Goal: Contribute content: Add original content to the website for others to see

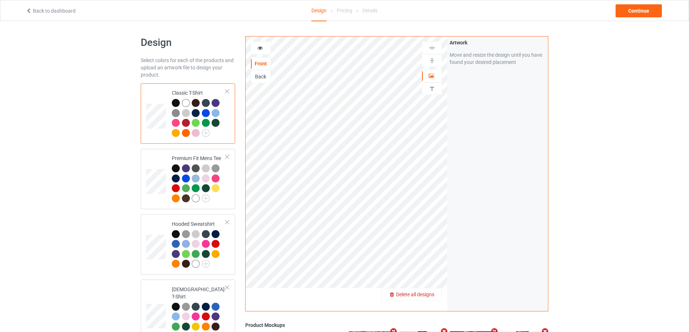
click at [432, 295] on span "Delete all designs" at bounding box center [415, 295] width 38 height 6
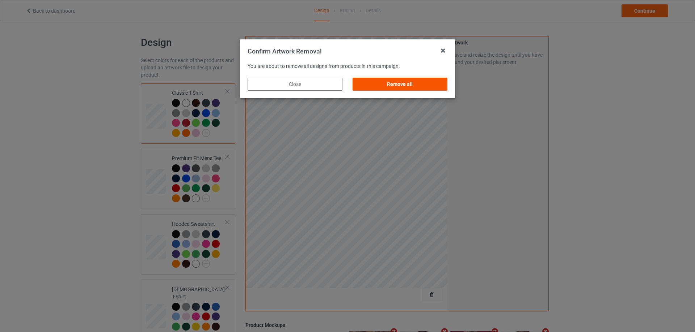
click at [439, 84] on div "Remove all" at bounding box center [399, 84] width 95 height 13
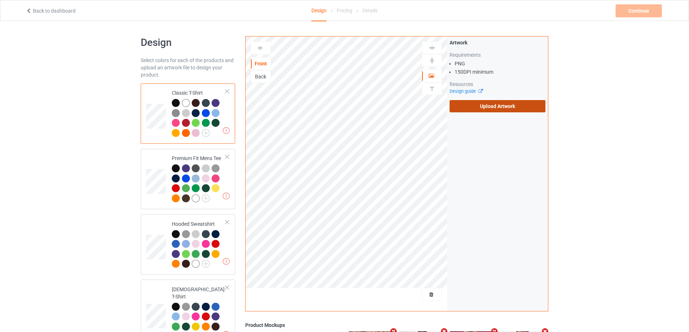
click at [502, 103] on label "Upload Artwork" at bounding box center [498, 106] width 96 height 12
click at [0, 0] on input "Upload Artwork" at bounding box center [0, 0] width 0 height 0
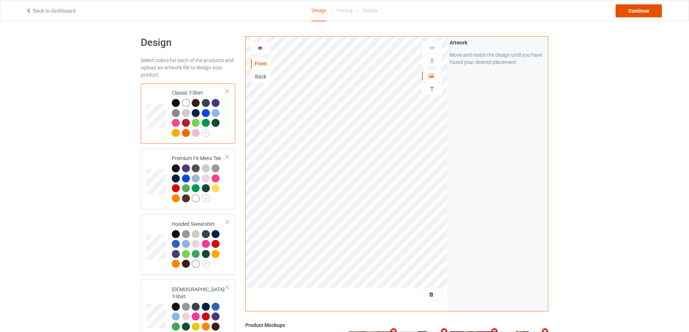
click at [637, 5] on div "Continue" at bounding box center [639, 10] width 46 height 13
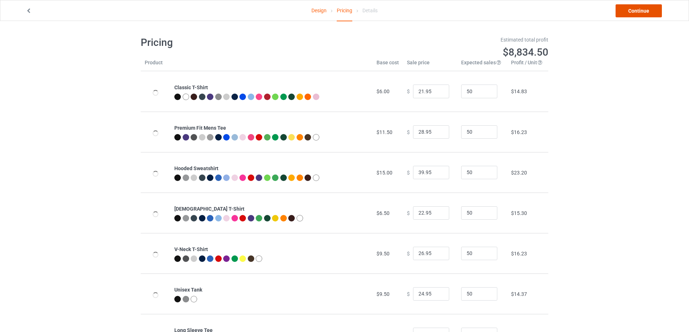
click at [642, 9] on link "Continue" at bounding box center [639, 10] width 46 height 13
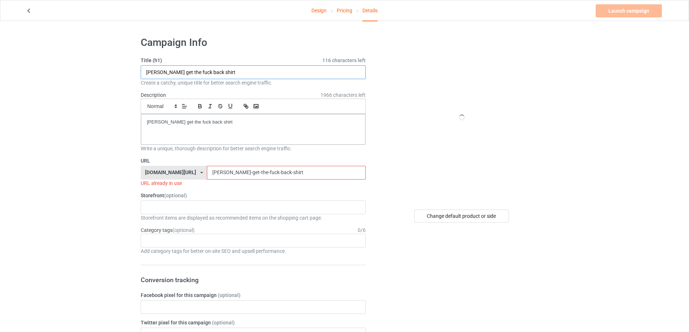
drag, startPoint x: 239, startPoint y: 70, endPoint x: 216, endPoint y: 111, distance: 47.7
paste input "[PERSON_NAME] Pages The Big Dog [GEOGRAPHIC_DATA]"
type input "[PERSON_NAME] Pages The Big Dog Los Angeles shirt"
drag, startPoint x: 250, startPoint y: 131, endPoint x: 74, endPoint y: 123, distance: 176.7
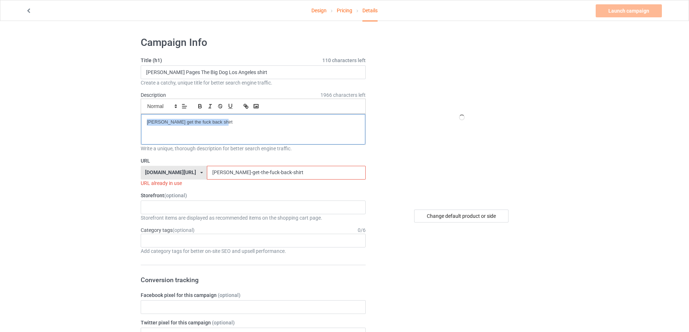
click at [303, 175] on input "[PERSON_NAME]-get-the-fuck-back-shirt" at bounding box center [286, 173] width 158 height 14
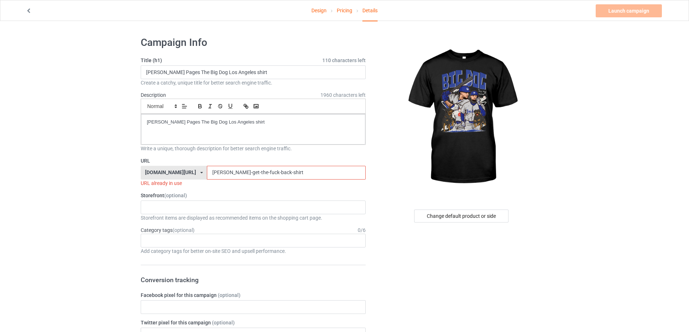
drag, startPoint x: 283, startPoint y: 176, endPoint x: 266, endPoint y: 176, distance: 16.6
paste input "[PERSON_NAME]-pages-the-big-dog-[GEOGRAPHIC_DATA]-t"
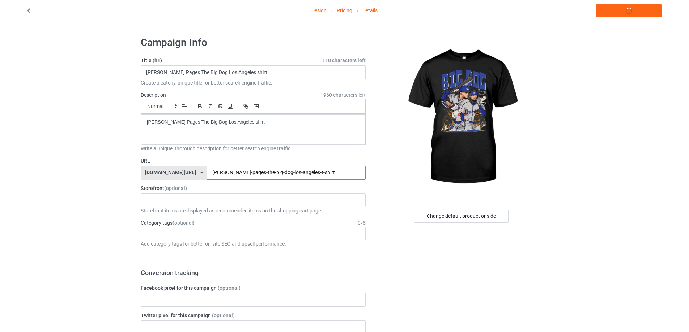
click at [275, 174] on input "[PERSON_NAME]-pages-the-big-dog-los-angeles-t-shirt" at bounding box center [286, 173] width 158 height 14
type input "[PERSON_NAME]-pages-the-big-dog-los-angeles-shirt"
click at [624, 12] on link "Launch campaign" at bounding box center [629, 10] width 66 height 13
